Goal: Task Accomplishment & Management: Manage account settings

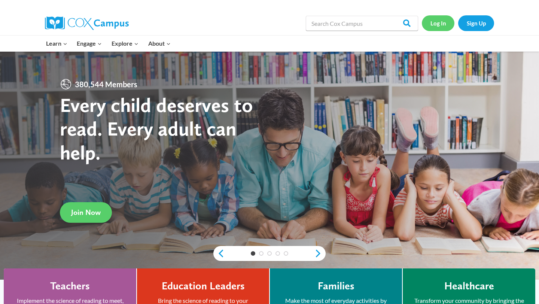
click at [443, 23] on link "Log In" at bounding box center [438, 22] width 33 height 15
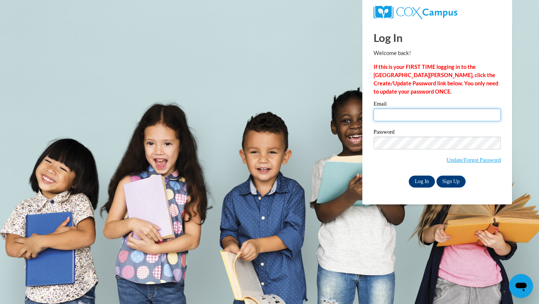
type input "[EMAIL_ADDRESS][DOMAIN_NAME]"
click at [418, 179] on input "Log In" at bounding box center [422, 182] width 26 height 12
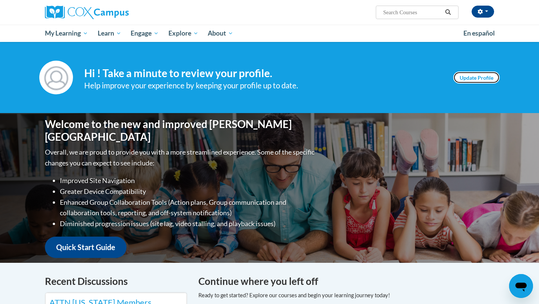
click at [483, 80] on link "Update Profile" at bounding box center [476, 77] width 46 height 12
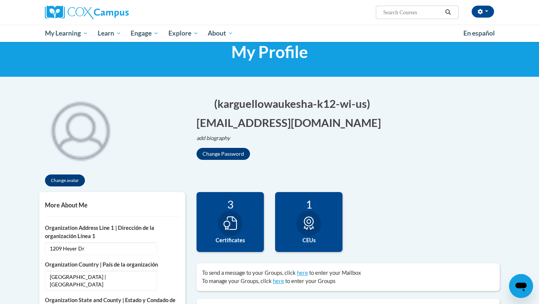
scroll to position [24, 0]
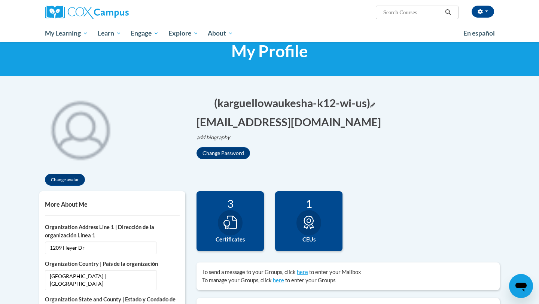
click at [372, 106] on icon "Edit screen name" at bounding box center [372, 105] width 5 height 5
click at [300, 102] on button "Save" at bounding box center [303, 101] width 22 height 12
click at [356, 106] on button "(karguellowaukesha-k12-wi-us)" at bounding box center [292, 102] width 156 height 15
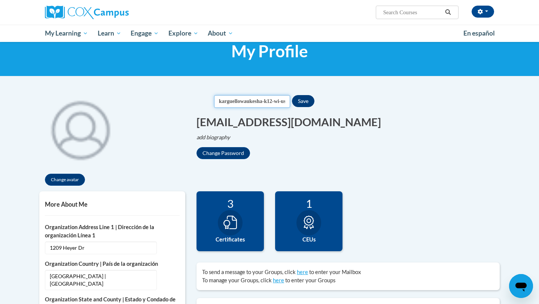
scroll to position [0, 15]
drag, startPoint x: 217, startPoint y: 101, endPoint x: 310, endPoint y: 107, distance: 93.4
click at [310, 107] on div "Screen Name karguellowaukesha-k12-wi-us Save" at bounding box center [264, 101] width 100 height 13
type input "[PERSON_NAME]"
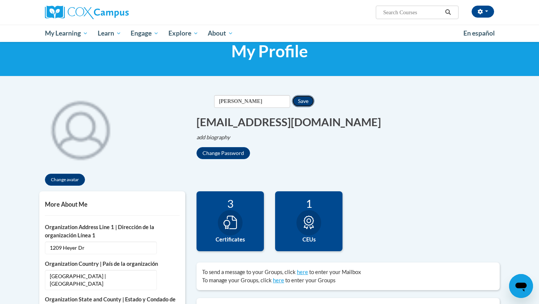
click at [297, 99] on button "Save" at bounding box center [303, 101] width 22 height 12
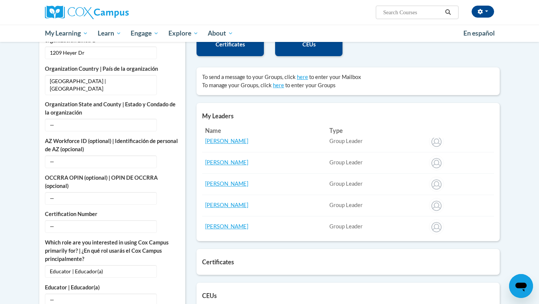
scroll to position [10, 0]
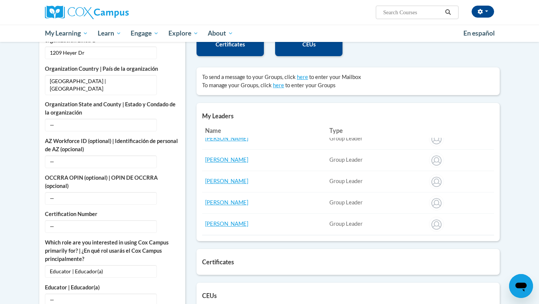
drag, startPoint x: 434, startPoint y: 202, endPoint x: 328, endPoint y: 4, distance: 224.6
